Goal: Find contact information: Find contact information

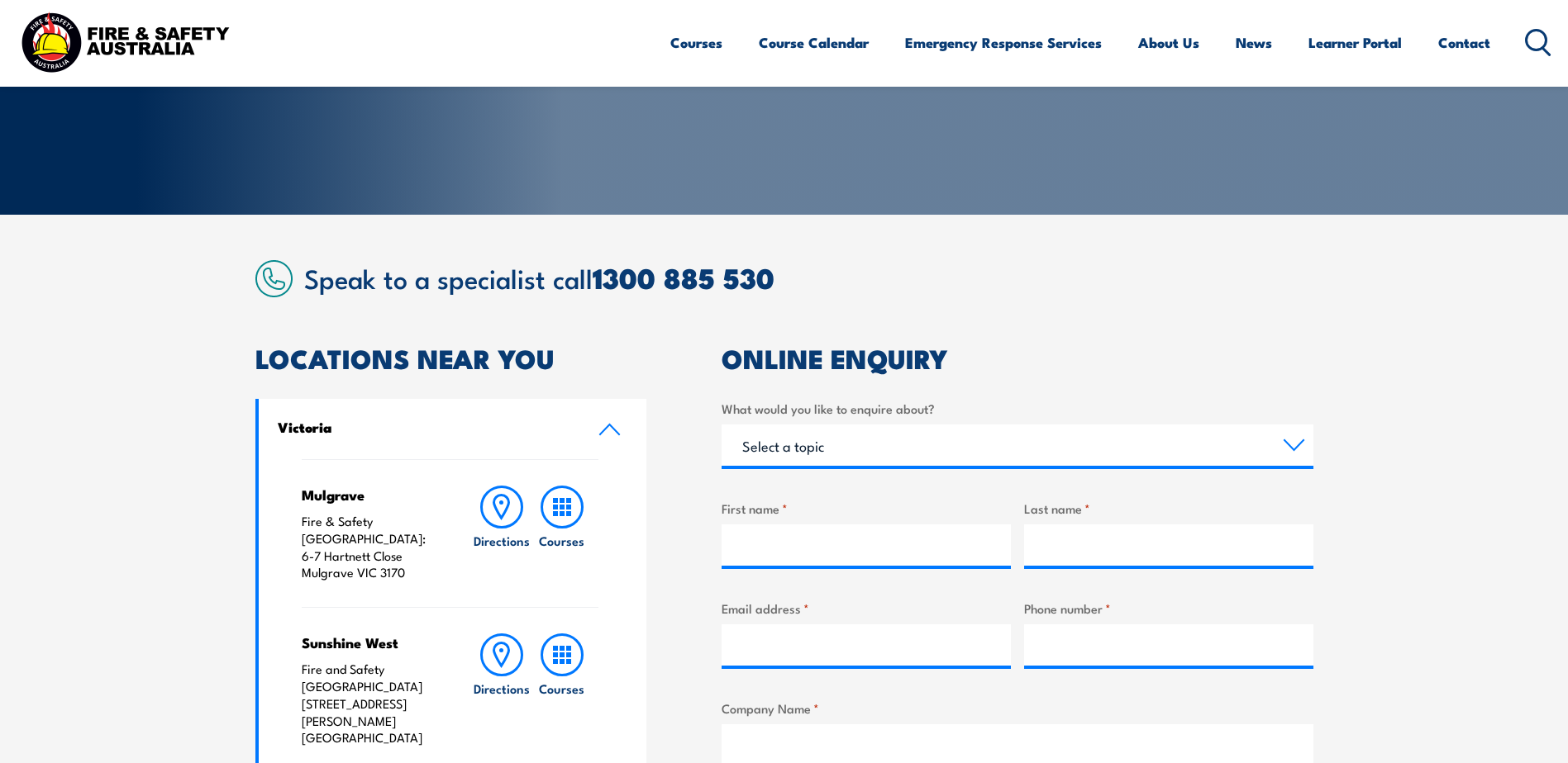
scroll to position [413, 0]
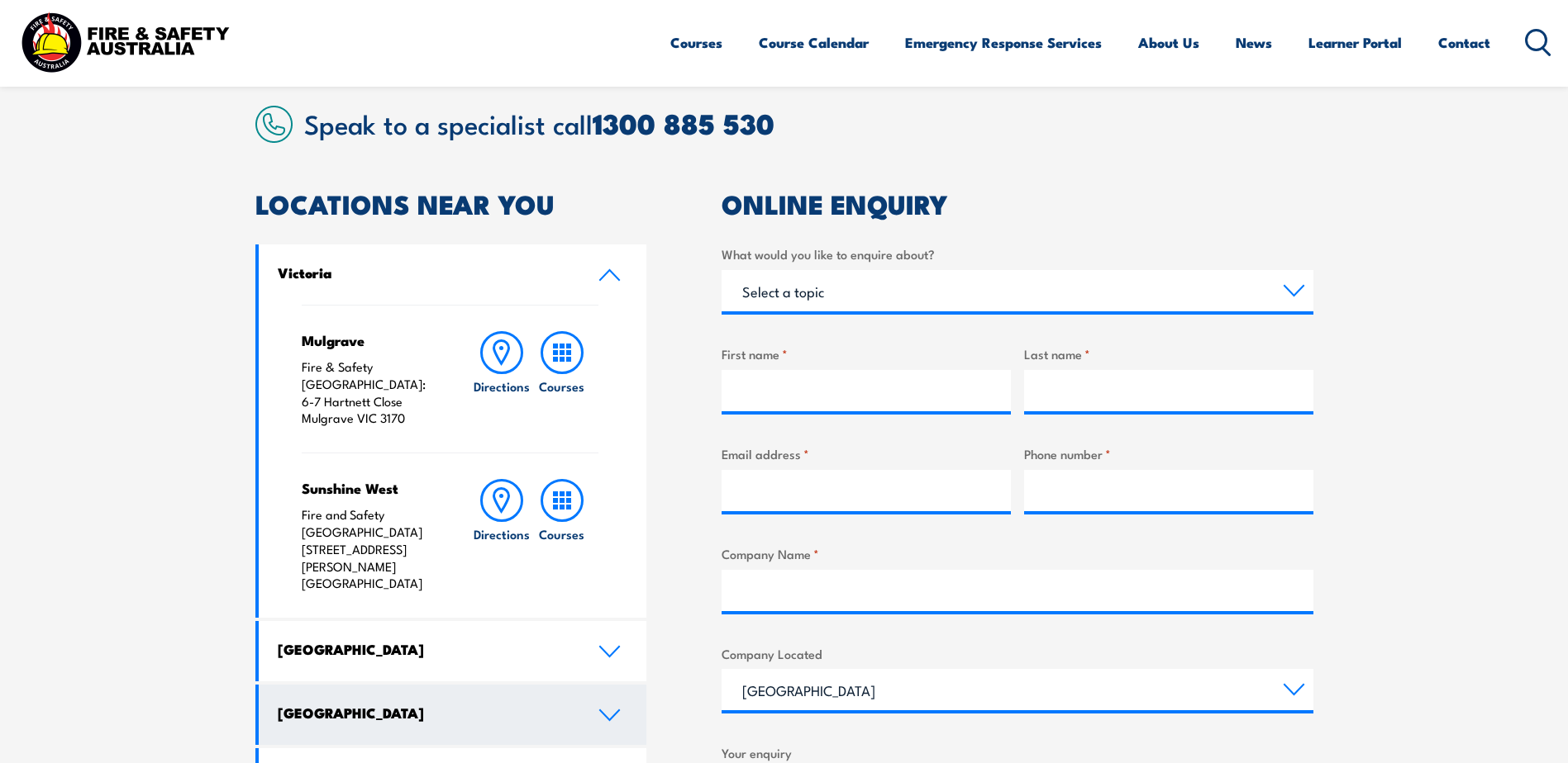
click at [461, 685] on link "[GEOGRAPHIC_DATA]" at bounding box center [452, 715] width 389 height 61
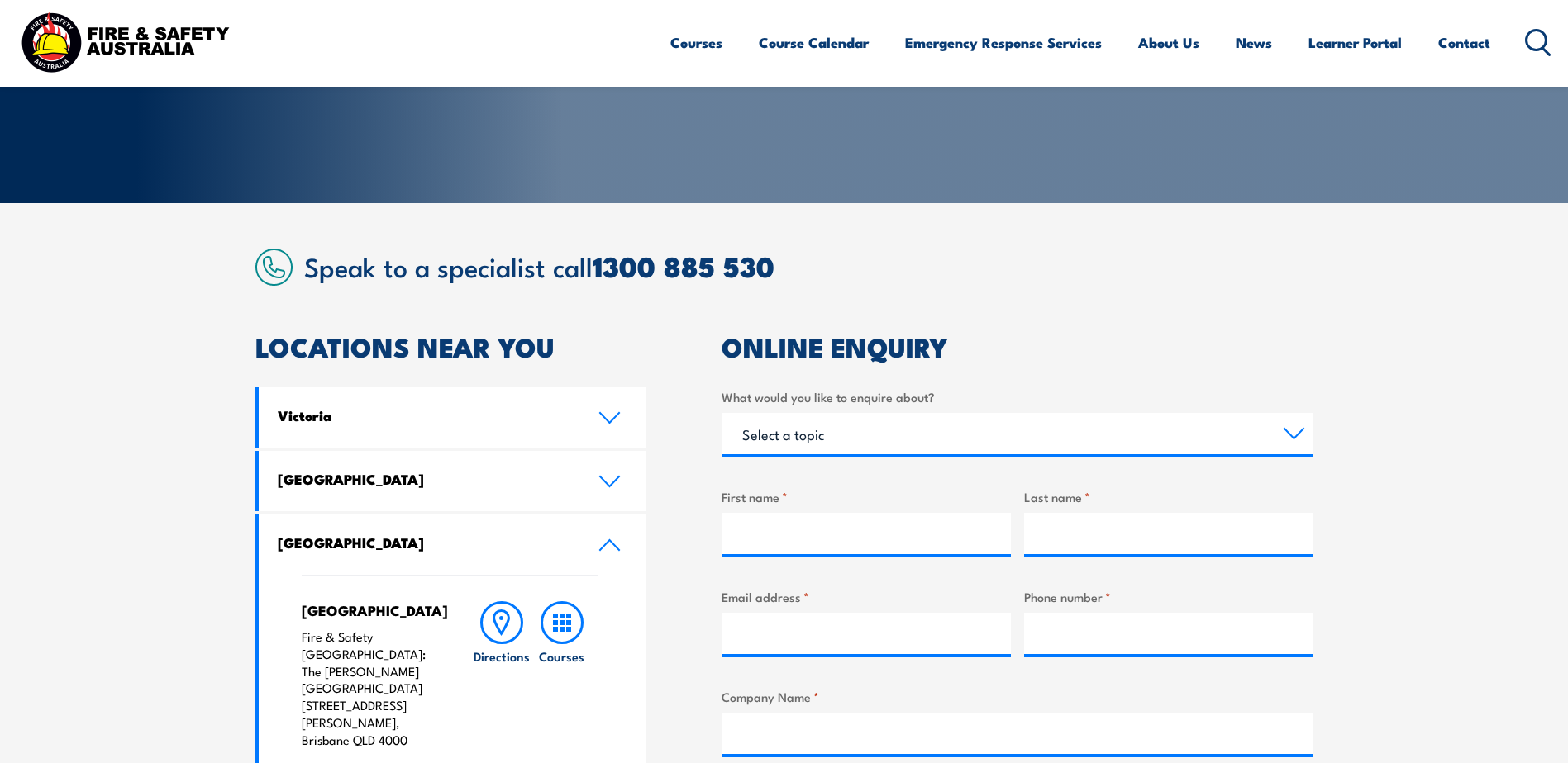
scroll to position [331, 0]
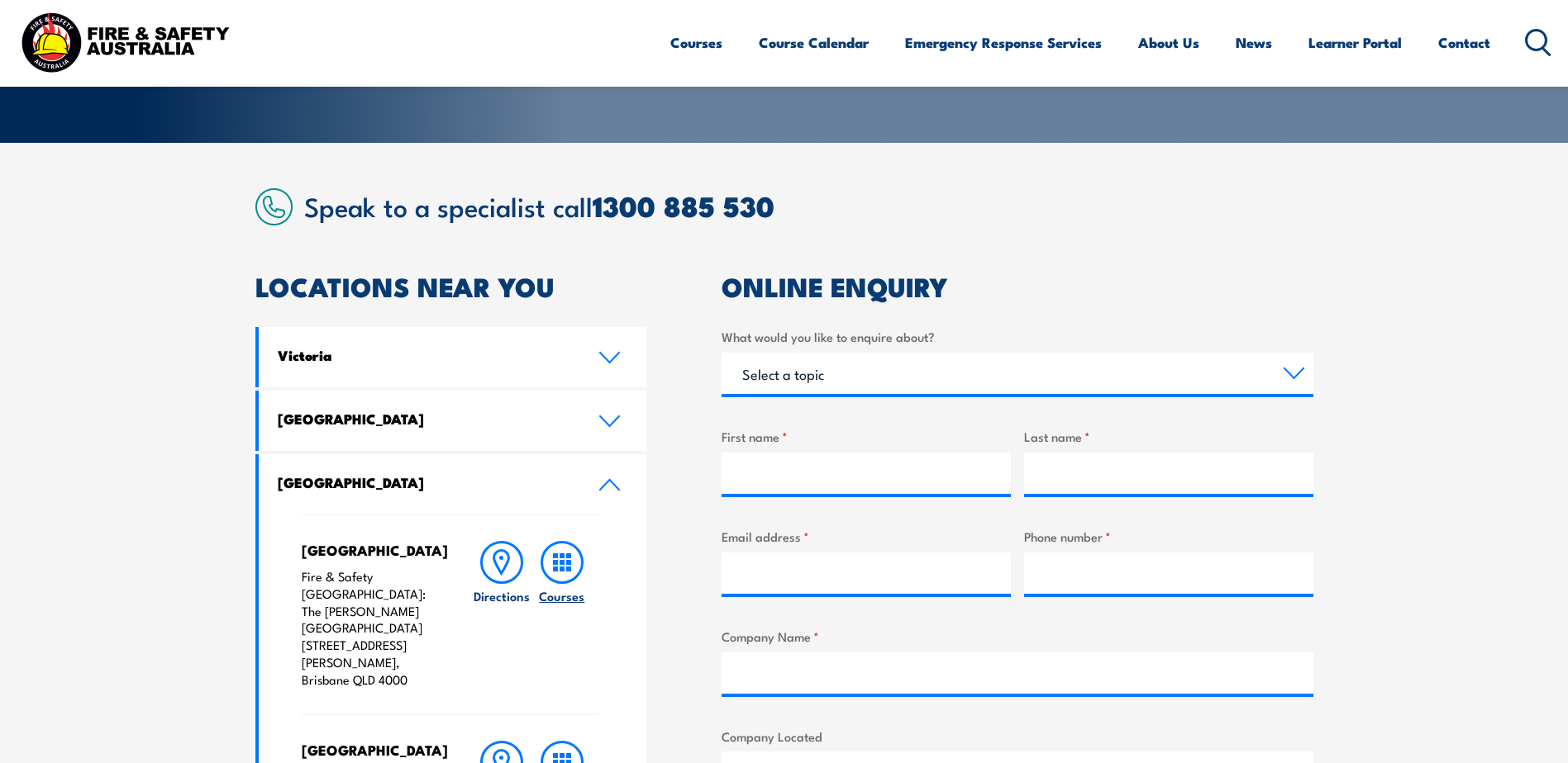
click at [559, 559] on icon at bounding box center [562, 563] width 43 height 43
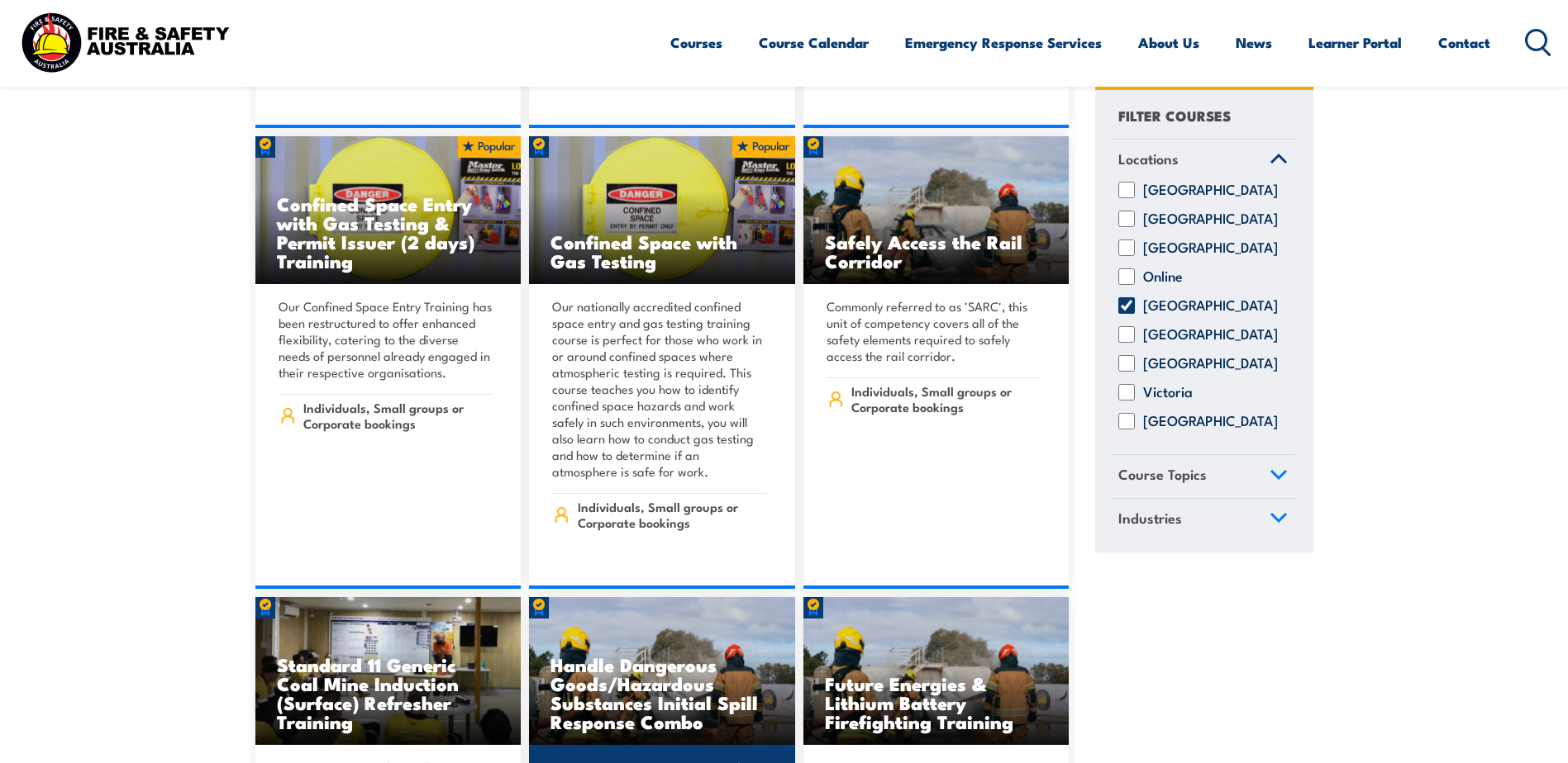
scroll to position [1321, 0]
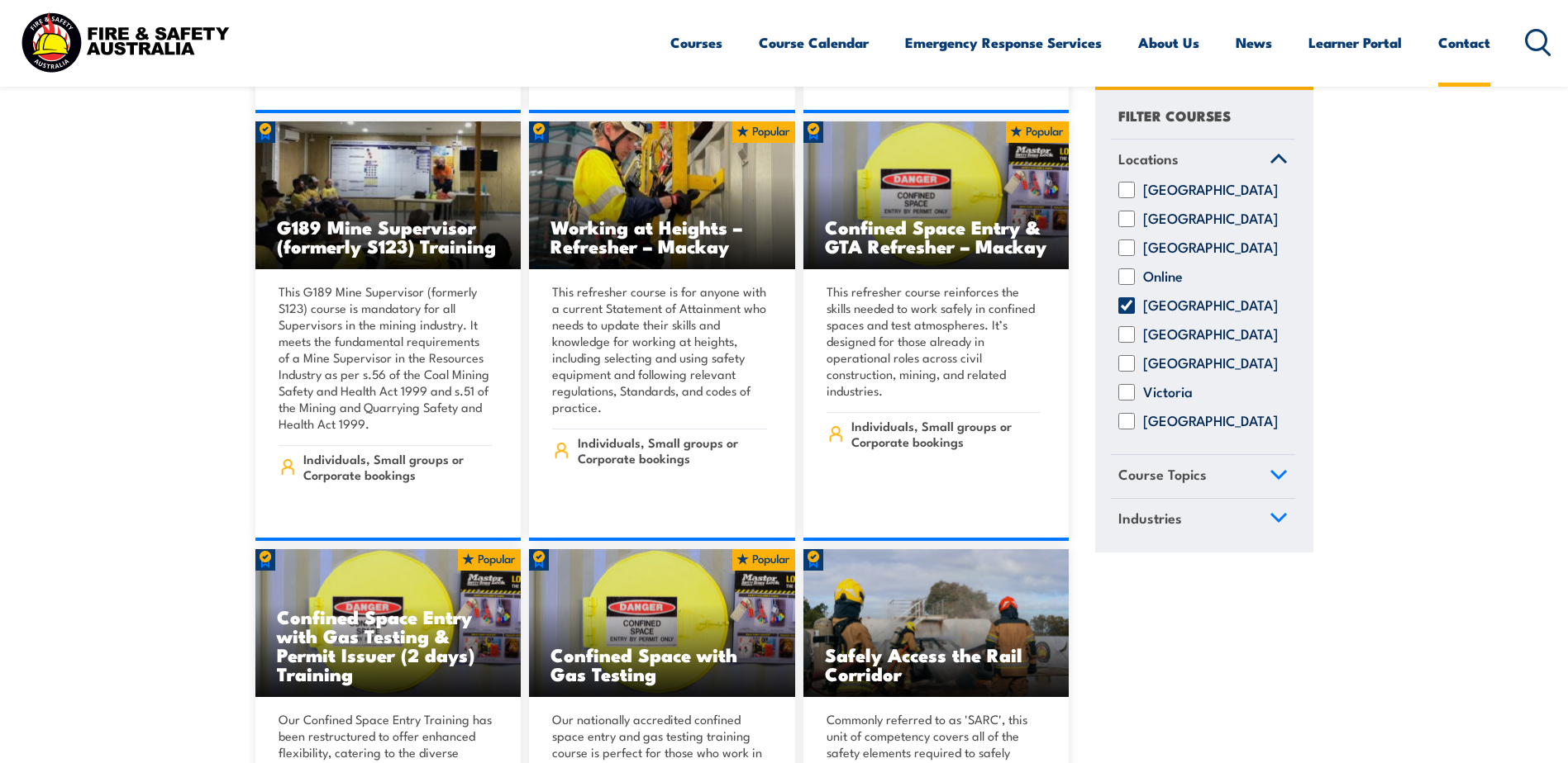
click at [1454, 39] on link "Contact" at bounding box center [1465, 42] width 52 height 44
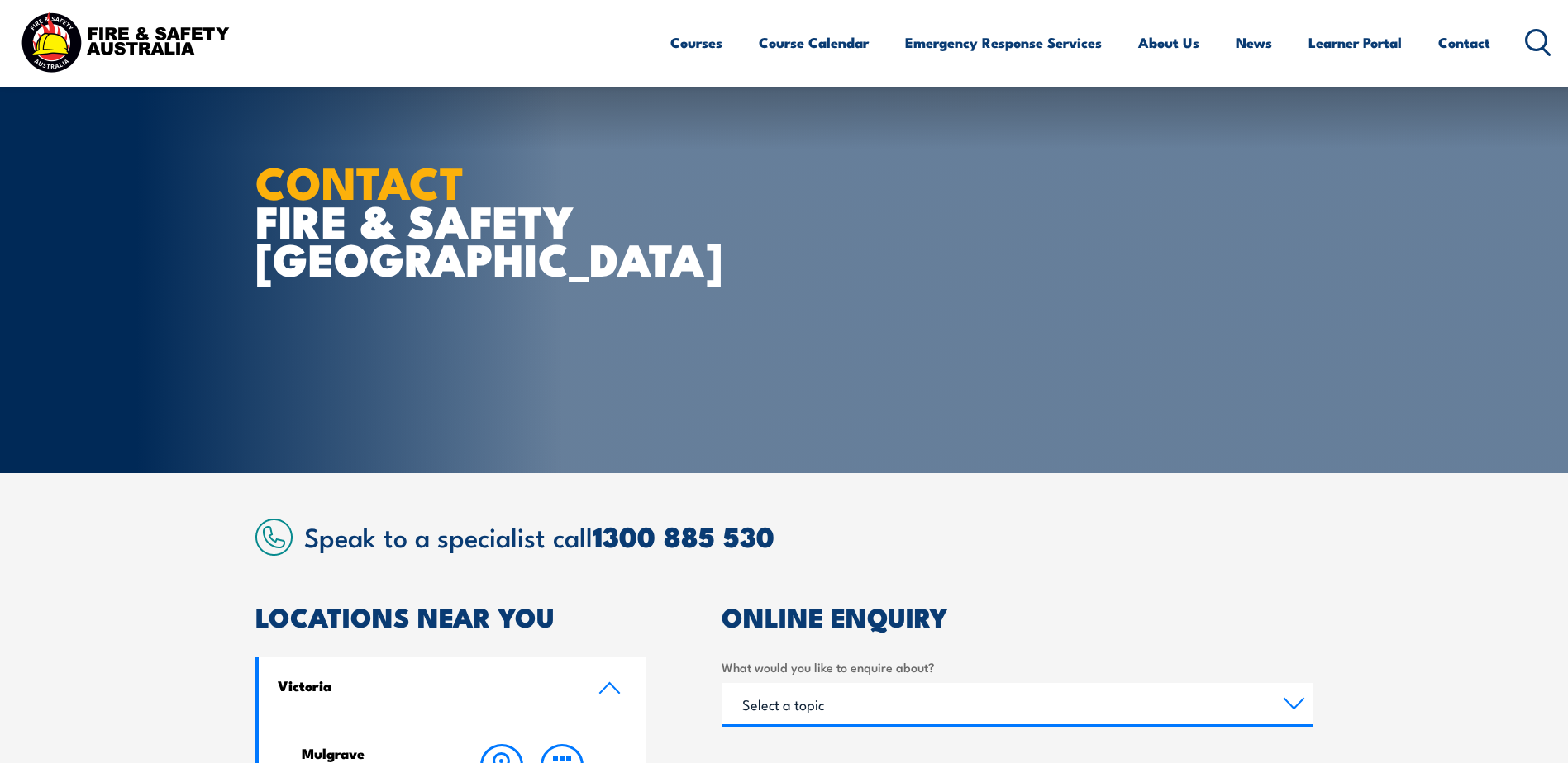
scroll to position [248, 0]
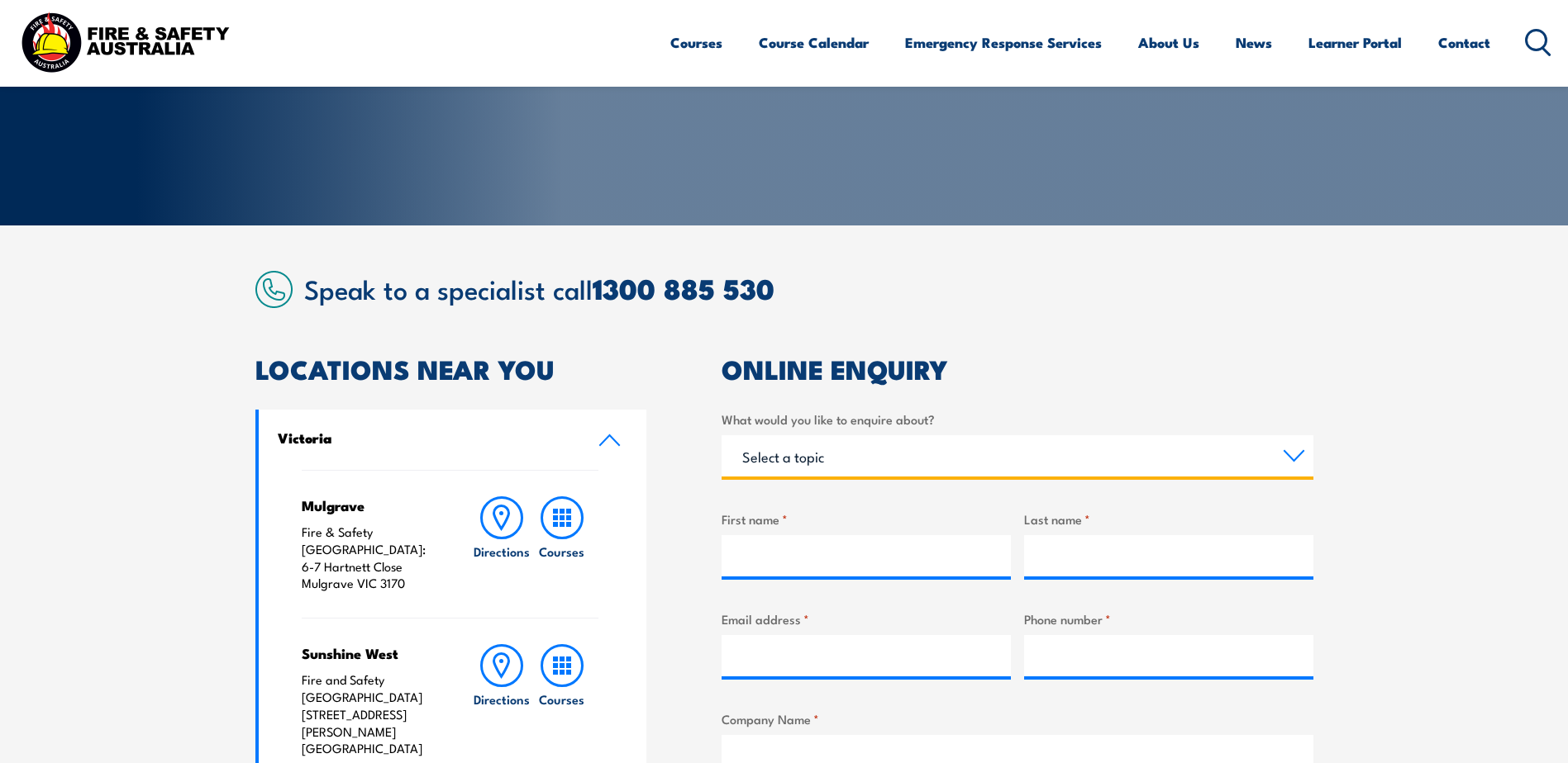
click at [1289, 455] on select "Select a topic Training Emergency Response Services General Enquiry" at bounding box center [1017, 456] width 592 height 41
select select "Training"
click at [722, 435] on select "Select a topic Training Emergency Response Services General Enquiry" at bounding box center [1017, 456] width 592 height 41
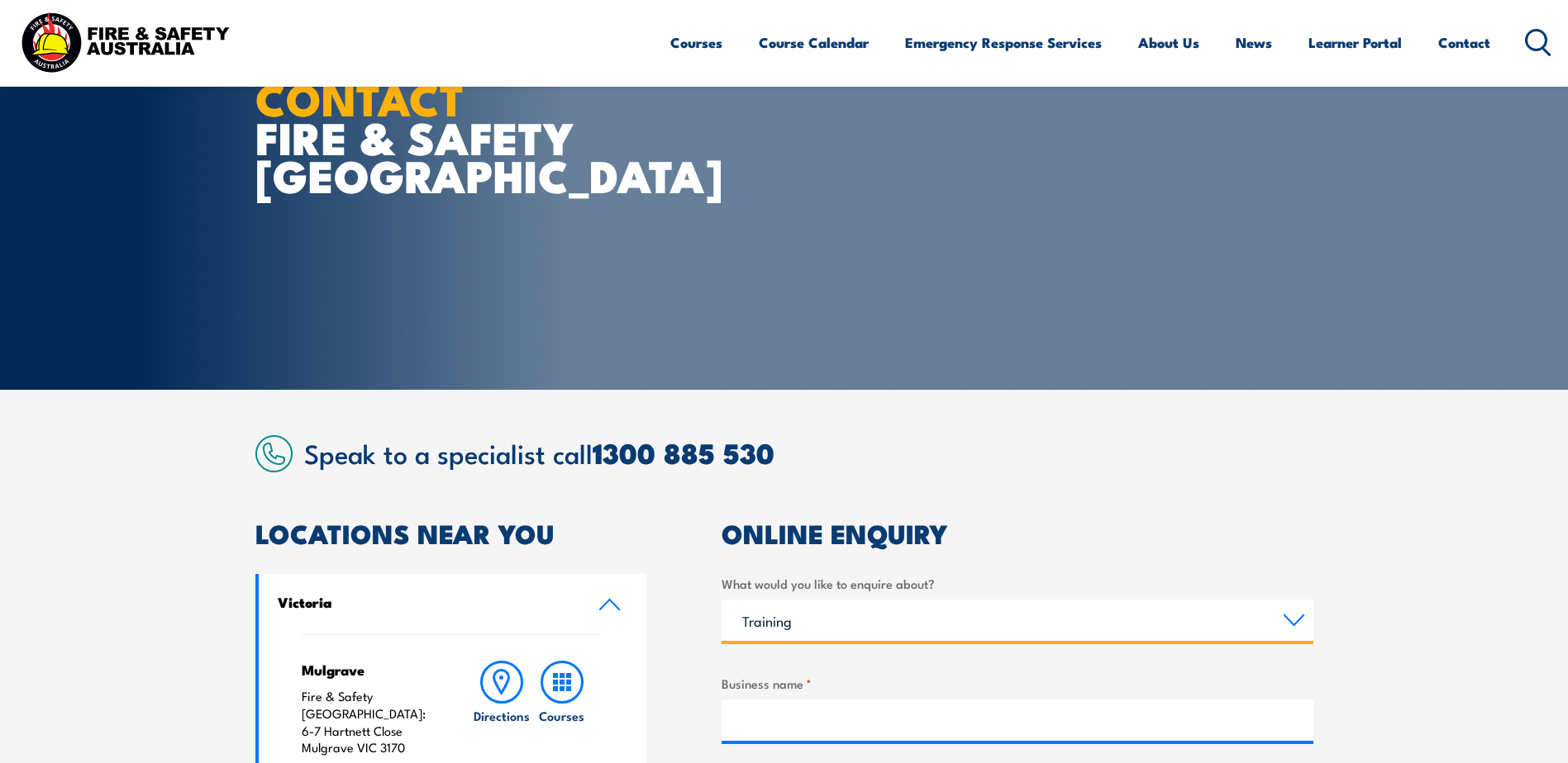
scroll to position [83, 0]
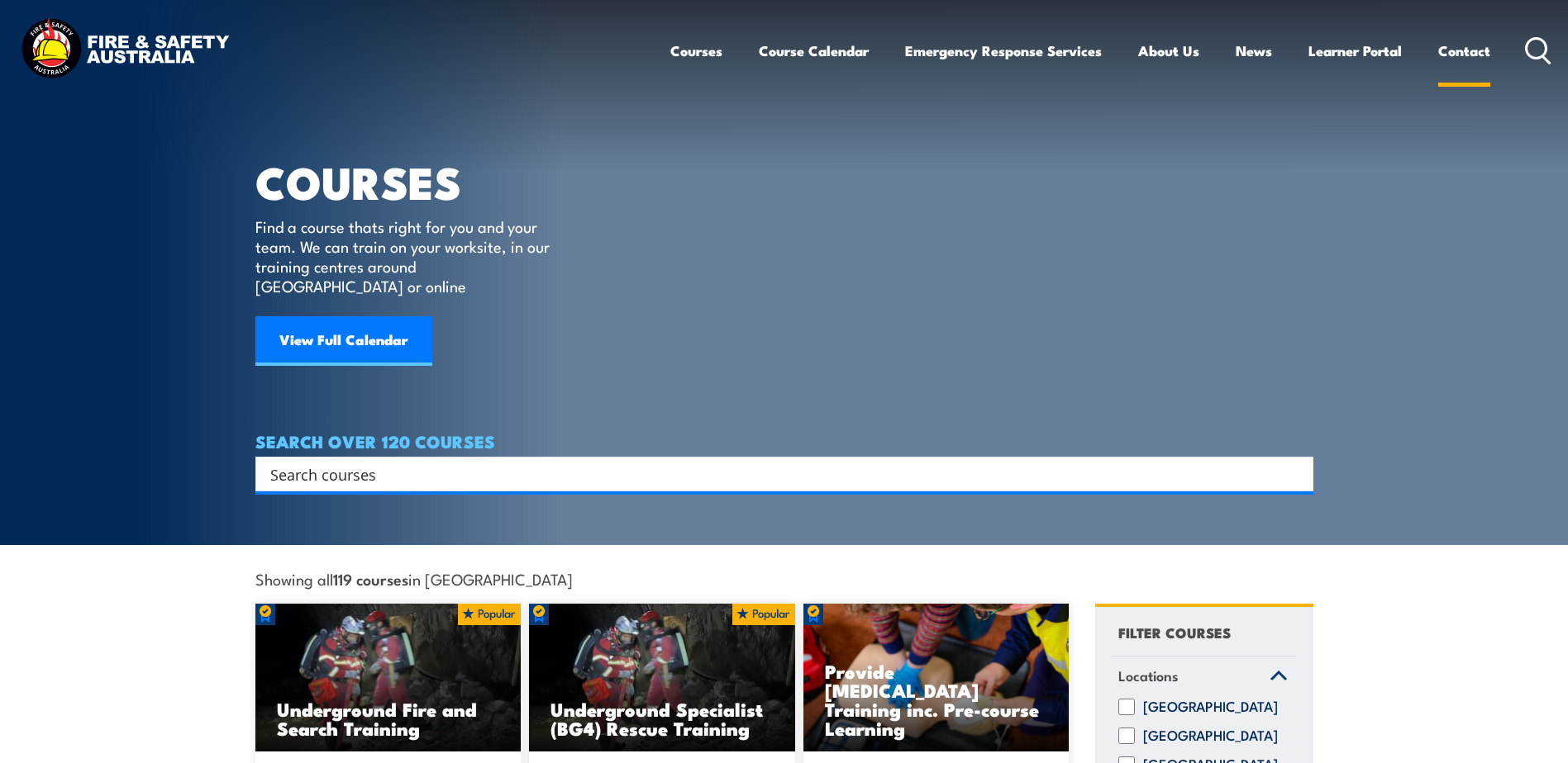
click at [1457, 45] on link "Contact" at bounding box center [1465, 50] width 52 height 44
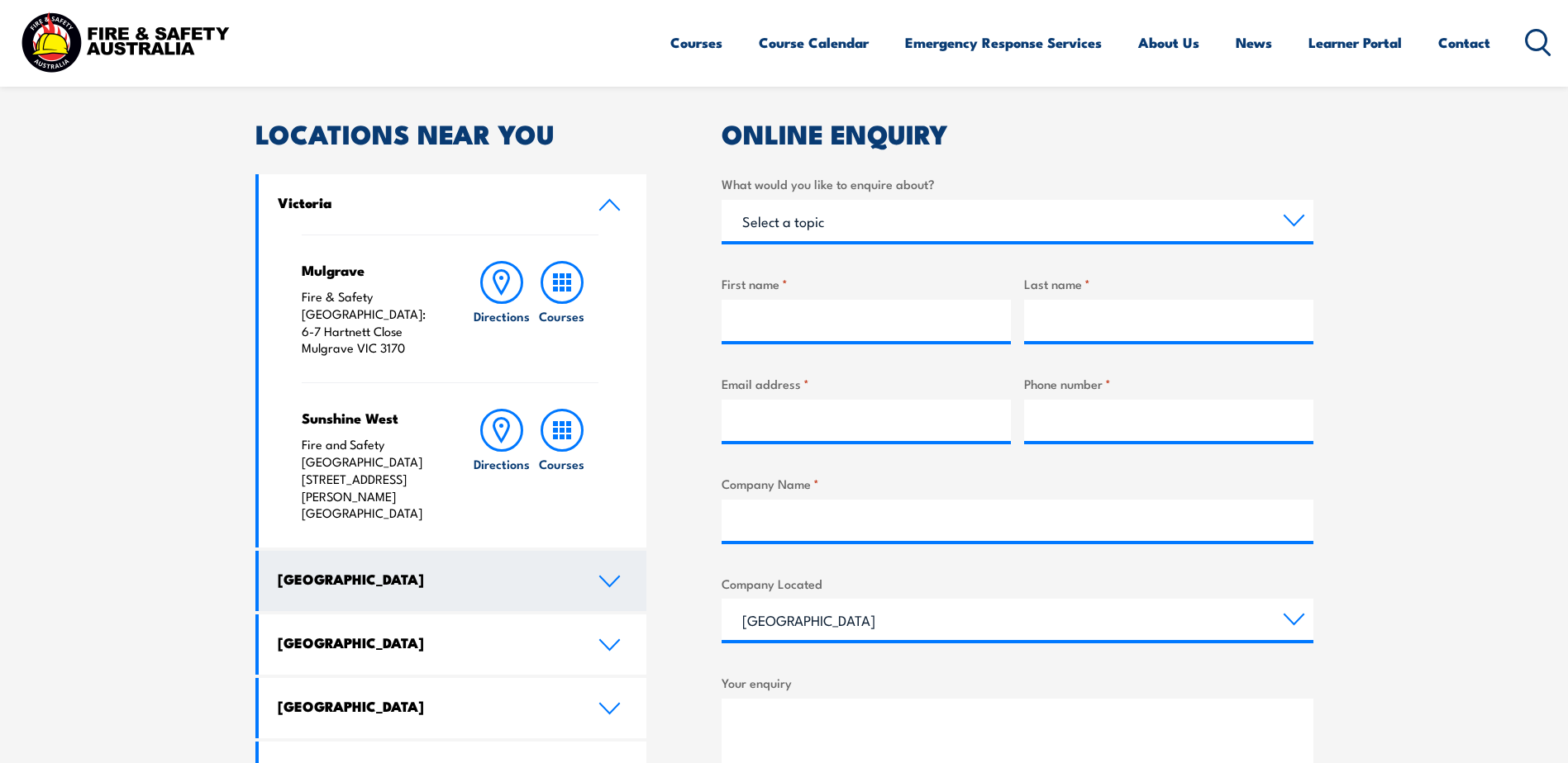
scroll to position [579, 0]
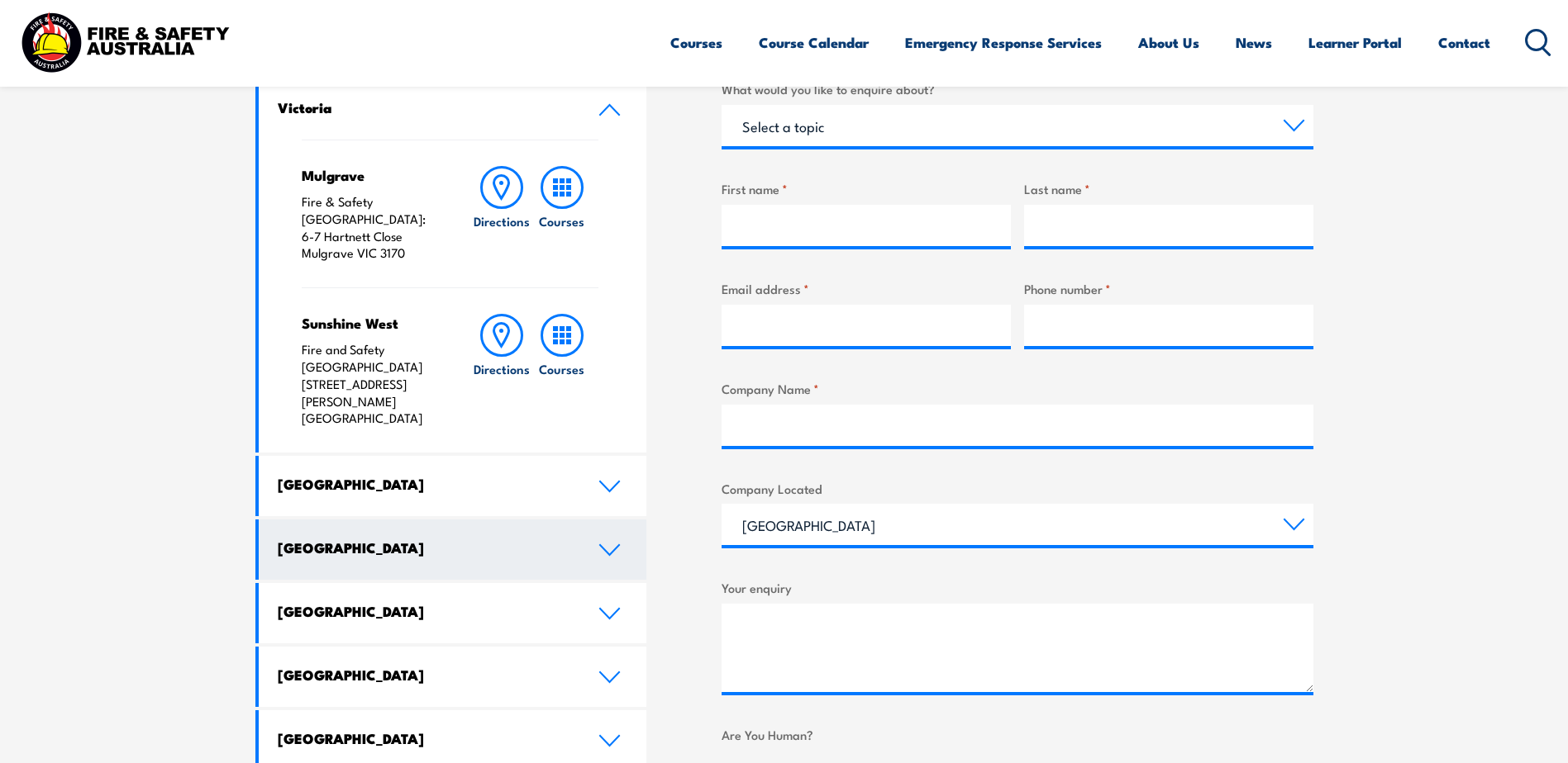
click at [605, 543] on icon at bounding box center [610, 550] width 22 height 13
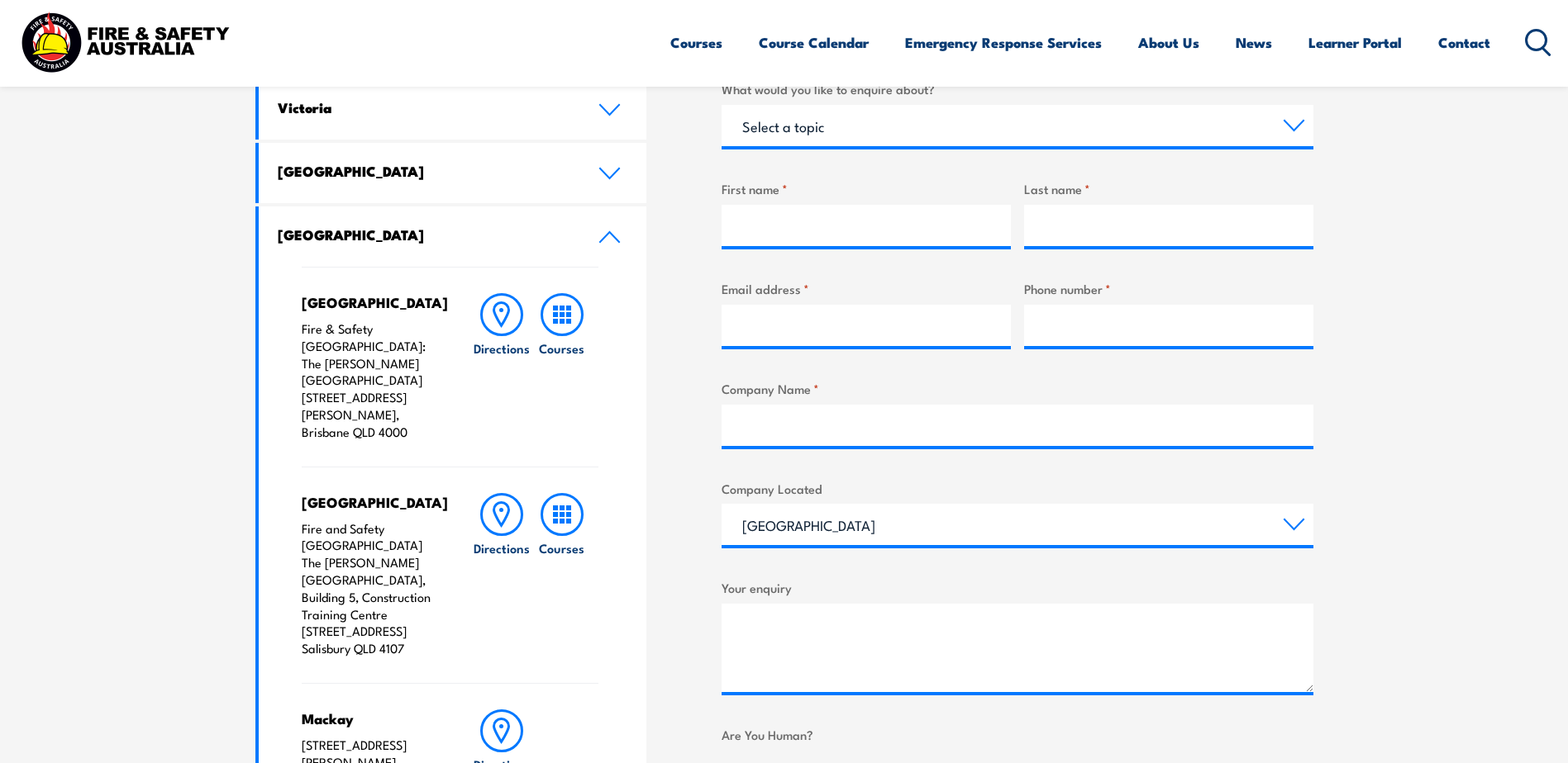
scroll to position [248, 0]
